Goal: Transaction & Acquisition: Book appointment/travel/reservation

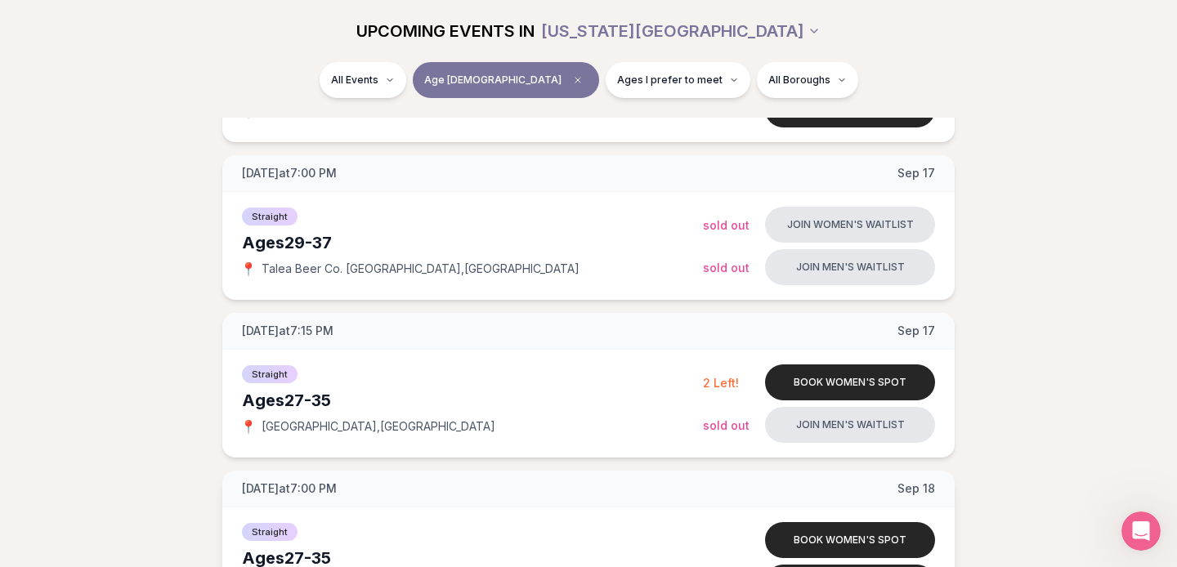
scroll to position [343, 0]
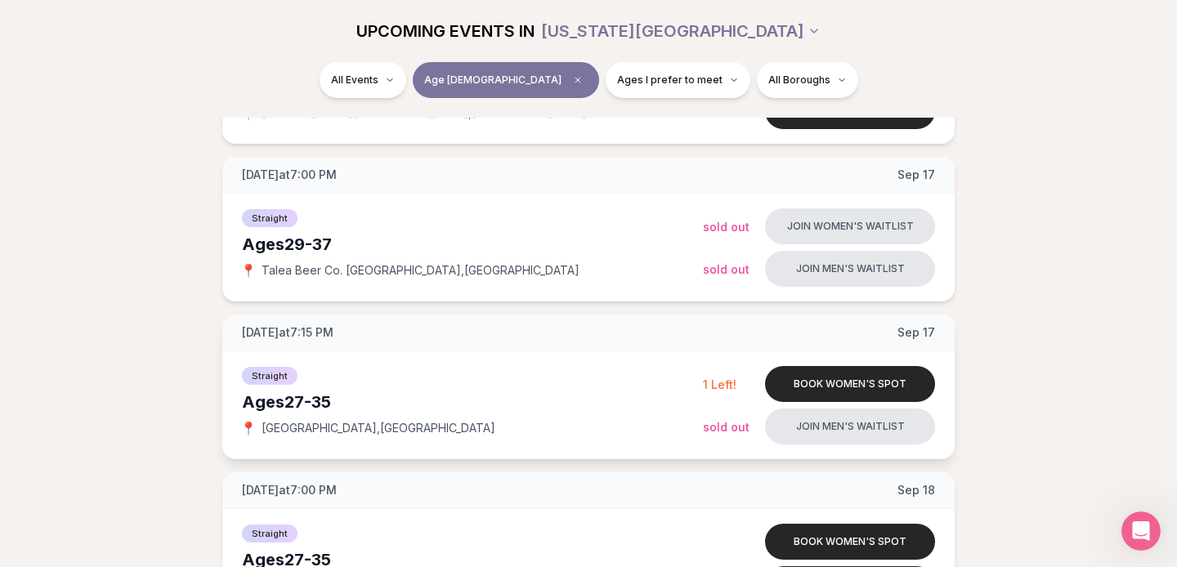
click at [482, 403] on div "Ages 27-35" at bounding box center [472, 402] width 461 height 23
click at [276, 376] on span "Straight" at bounding box center [270, 376] width 56 height 18
drag, startPoint x: 286, startPoint y: 434, endPoint x: 293, endPoint y: 363, distance: 71.4
click at [287, 433] on span "[GEOGRAPHIC_DATA] , [GEOGRAPHIC_DATA]" at bounding box center [379, 428] width 234 height 16
click at [293, 339] on span "[DATE] at 7:15 PM" at bounding box center [288, 333] width 92 height 16
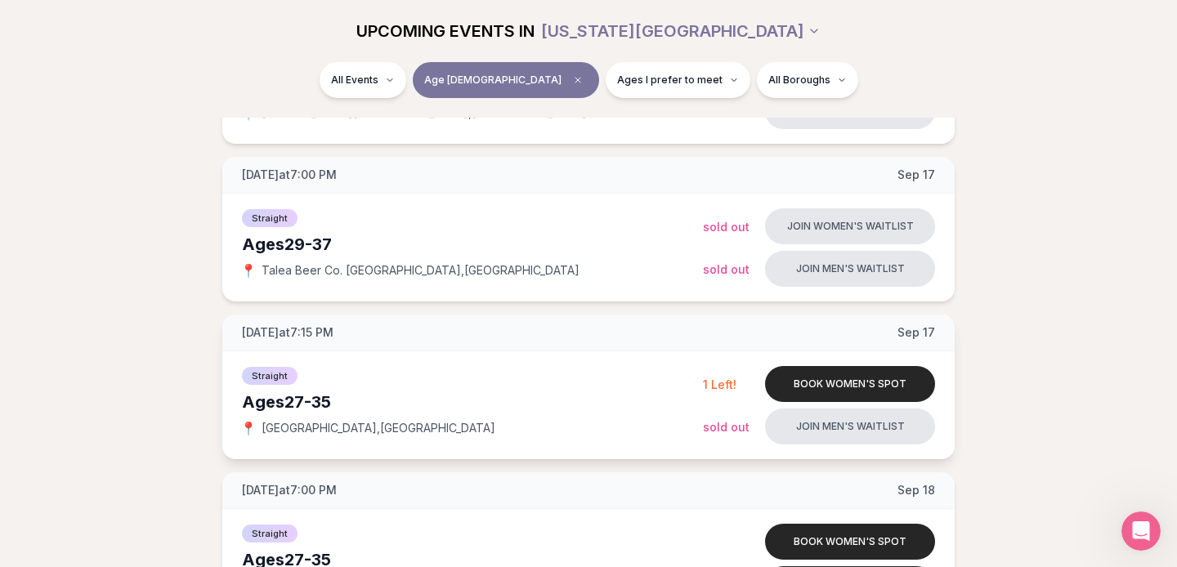
click at [271, 401] on div "Ages 27-35" at bounding box center [472, 402] width 461 height 23
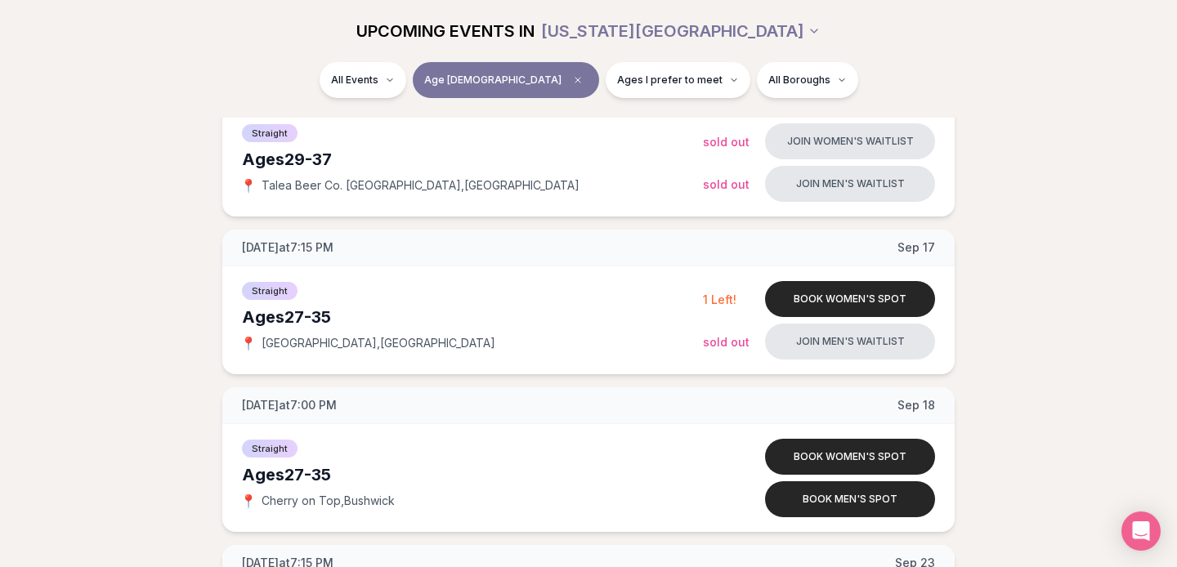
scroll to position [404, 0]
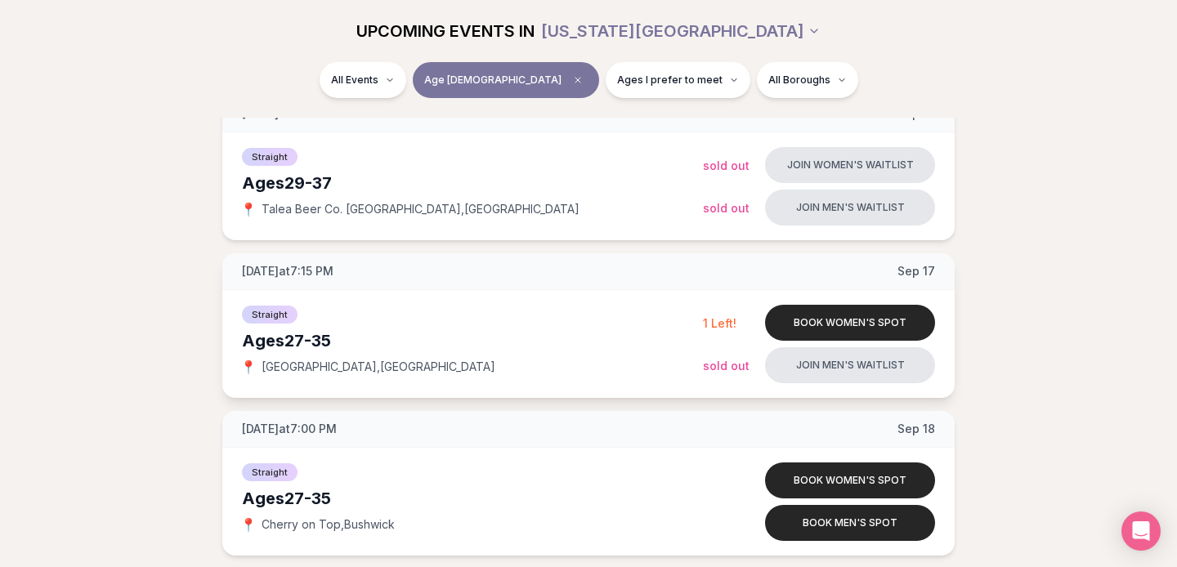
click at [292, 273] on span "[DATE] at 7:15 PM" at bounding box center [288, 271] width 92 height 16
click at [273, 367] on span "[GEOGRAPHIC_DATA] , [GEOGRAPHIC_DATA]" at bounding box center [379, 367] width 234 height 16
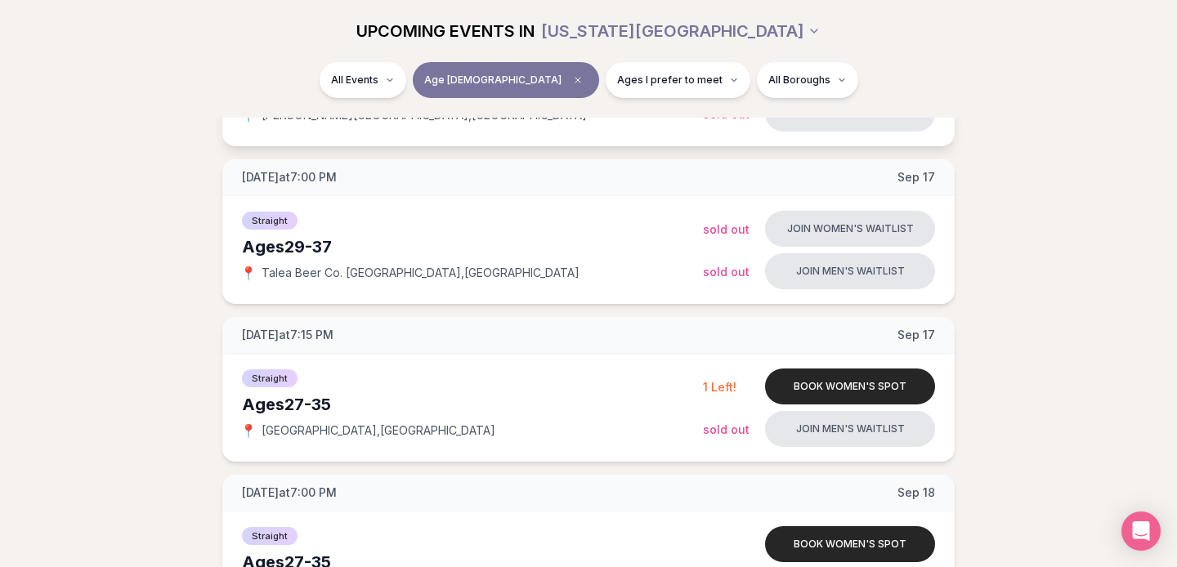
scroll to position [339, 0]
